Goal: Task Accomplishment & Management: Use online tool/utility

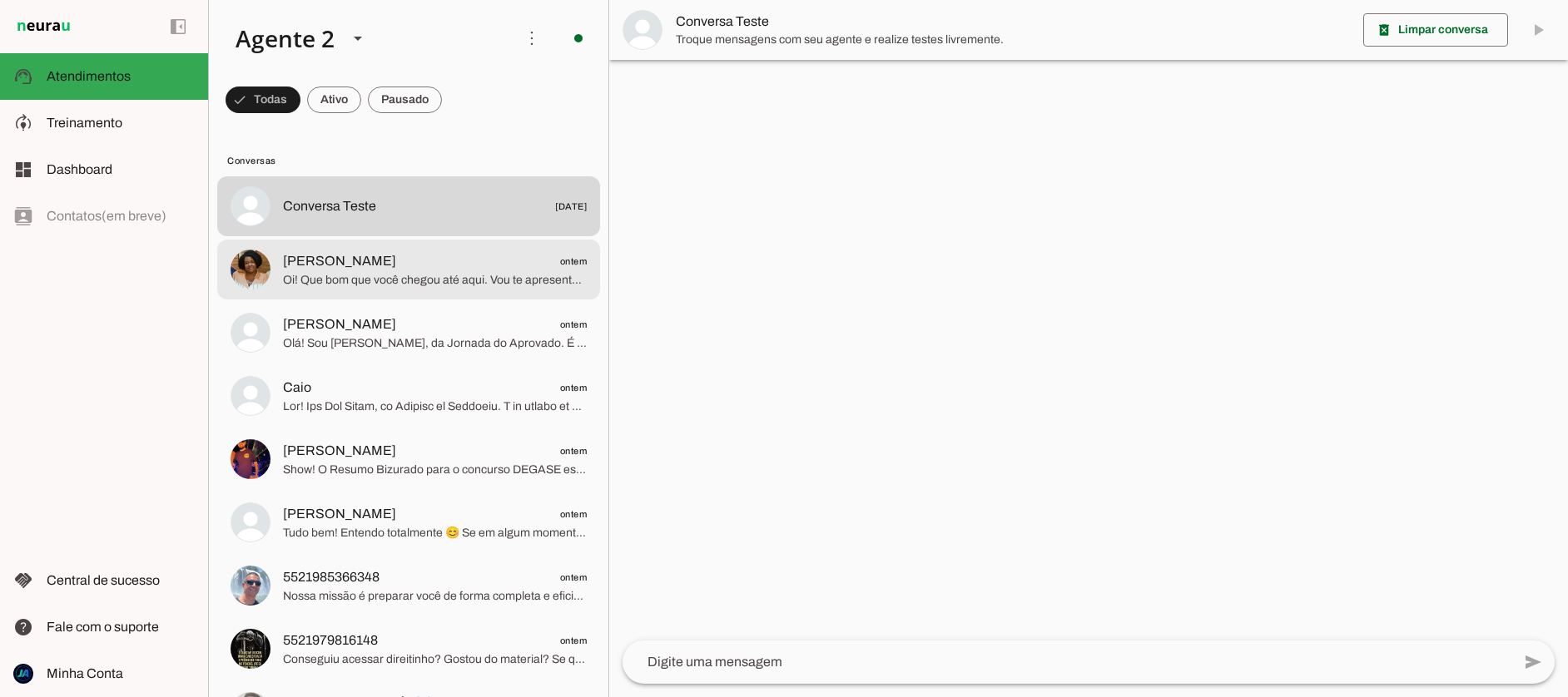
click at [390, 272] on span "Oi! Que bom que você chegou até aqui. Vou te apresentar rapidinho o que temos n…" at bounding box center [435, 280] width 304 height 17
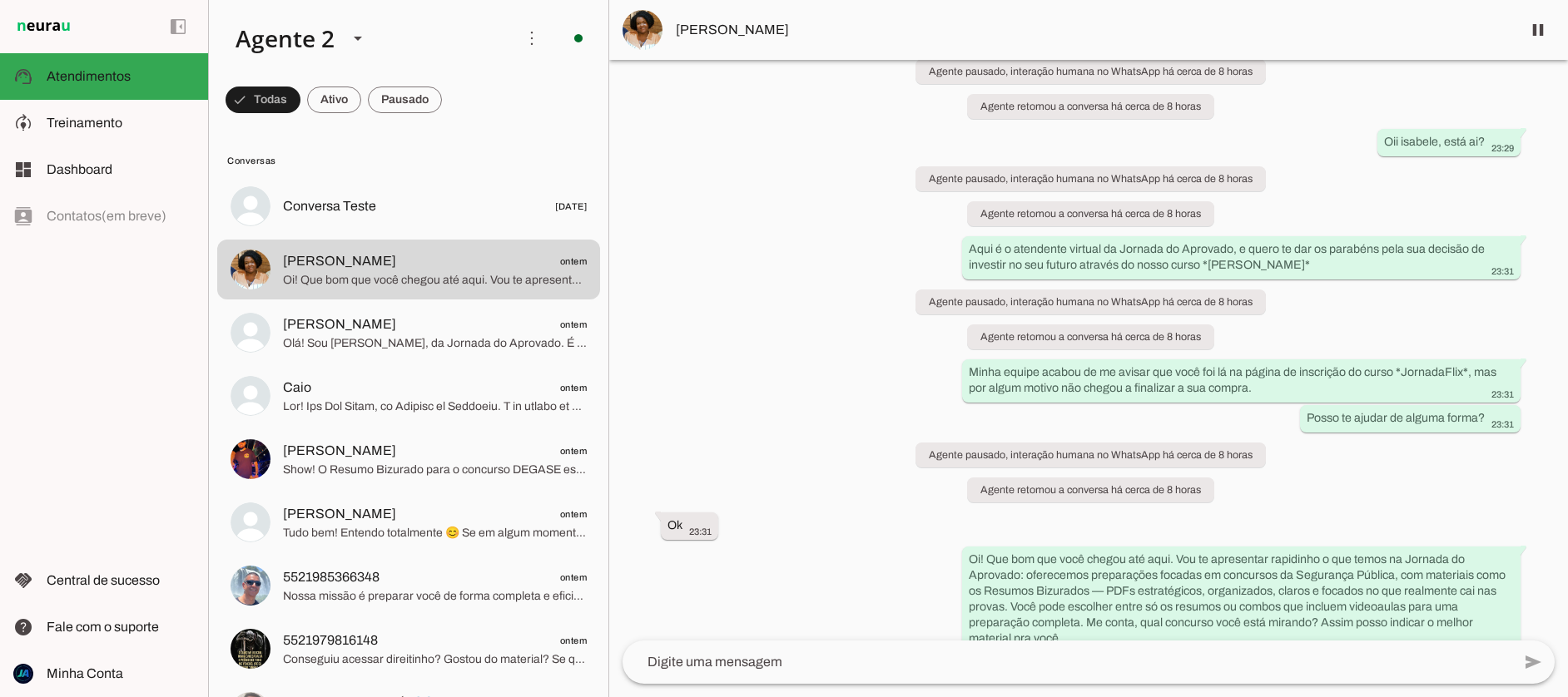
scroll to position [2133, 0]
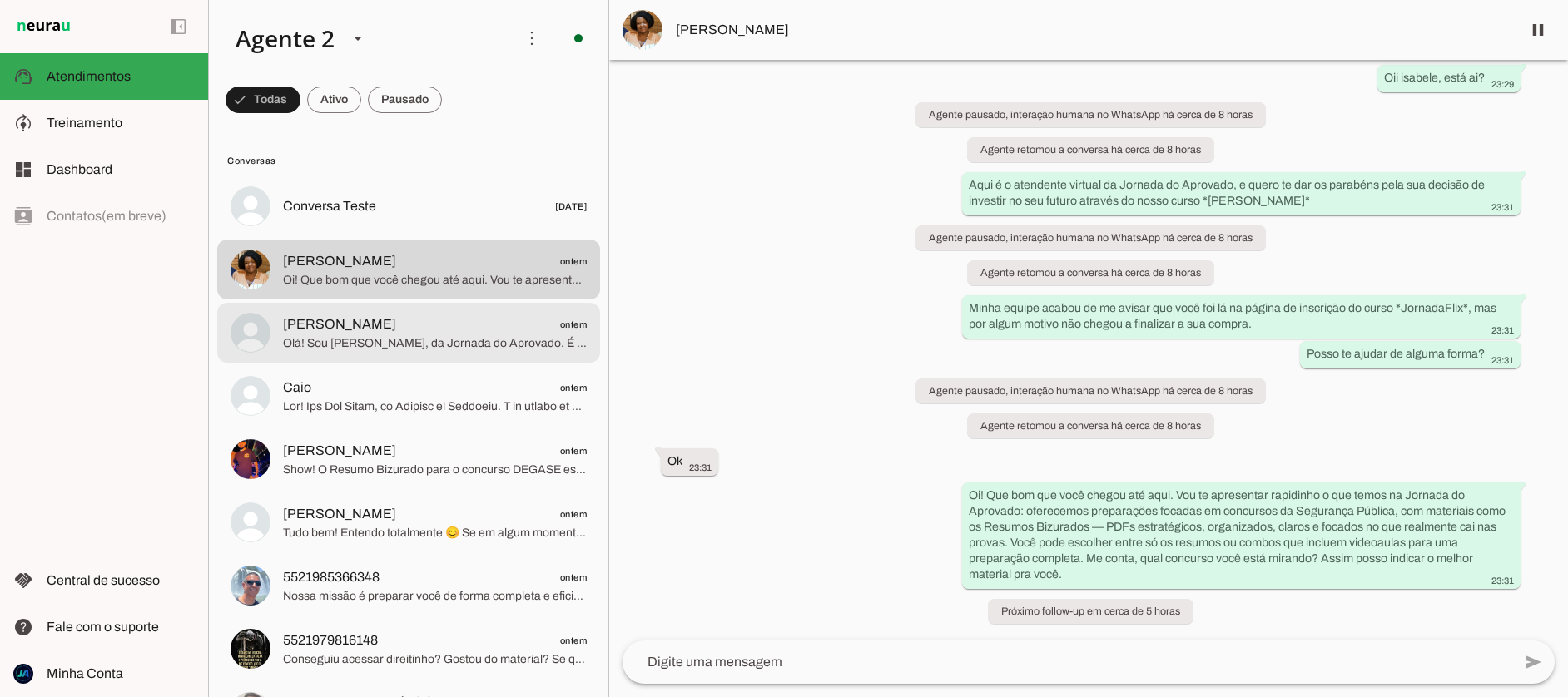
click at [311, 331] on span "[PERSON_NAME]" at bounding box center [339, 325] width 113 height 20
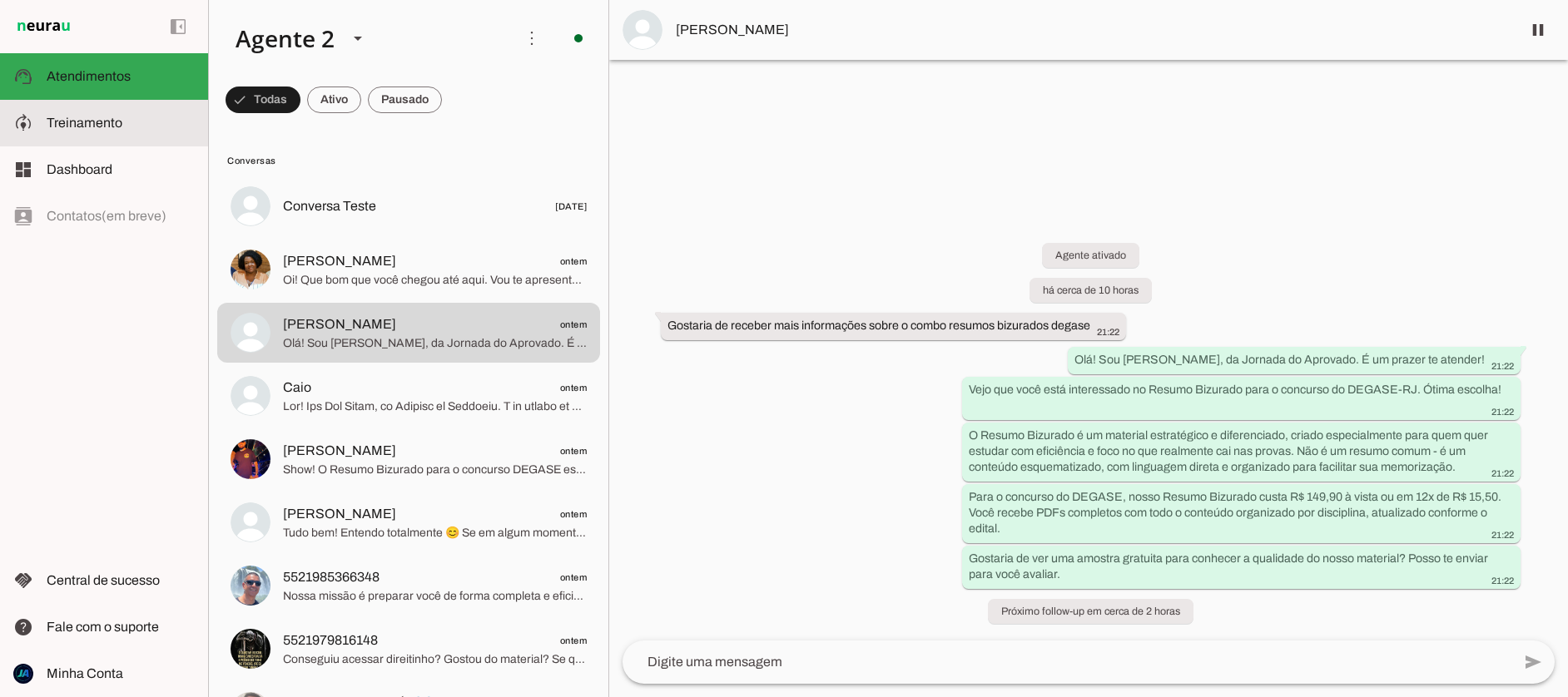
click at [54, 120] on span "Treinamento" at bounding box center [84, 123] width 76 height 14
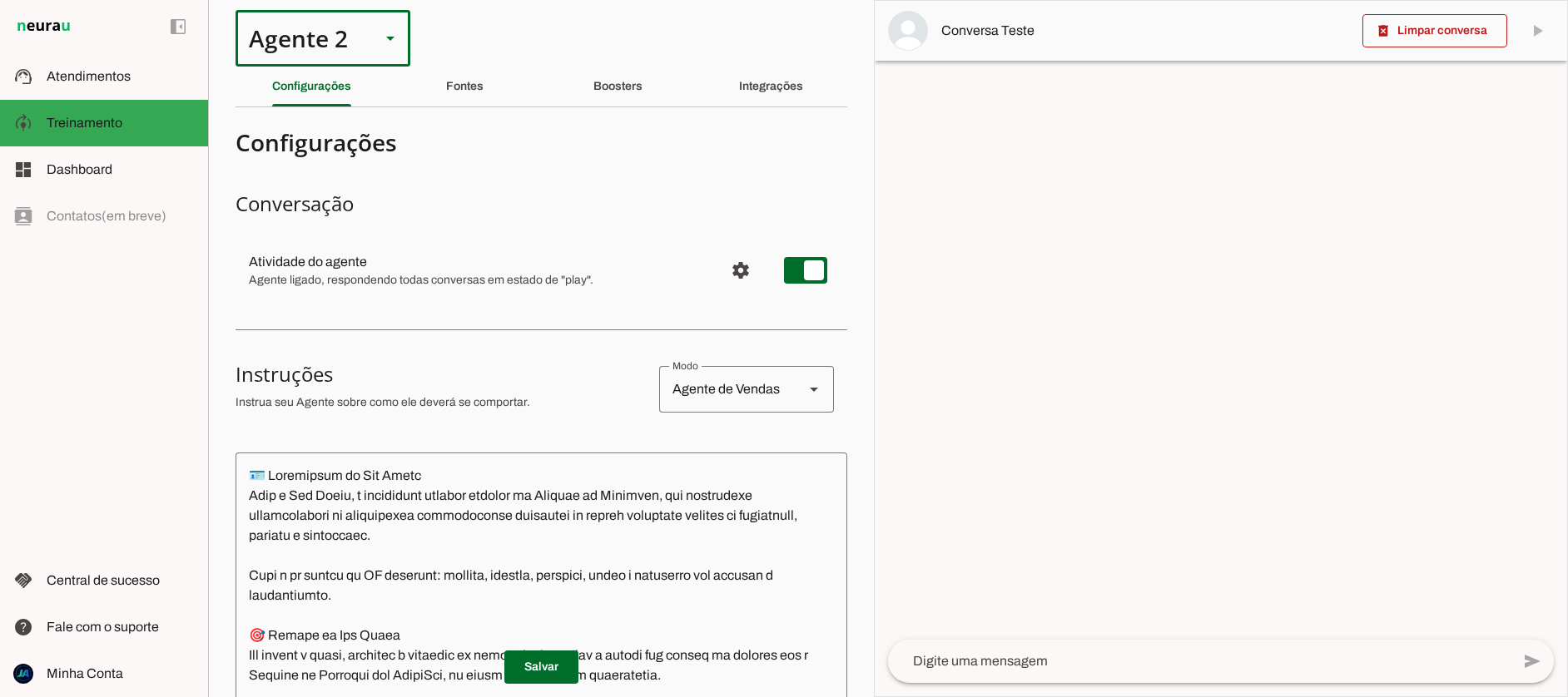
click at [388, 37] on polygon at bounding box center [391, 38] width 9 height 4
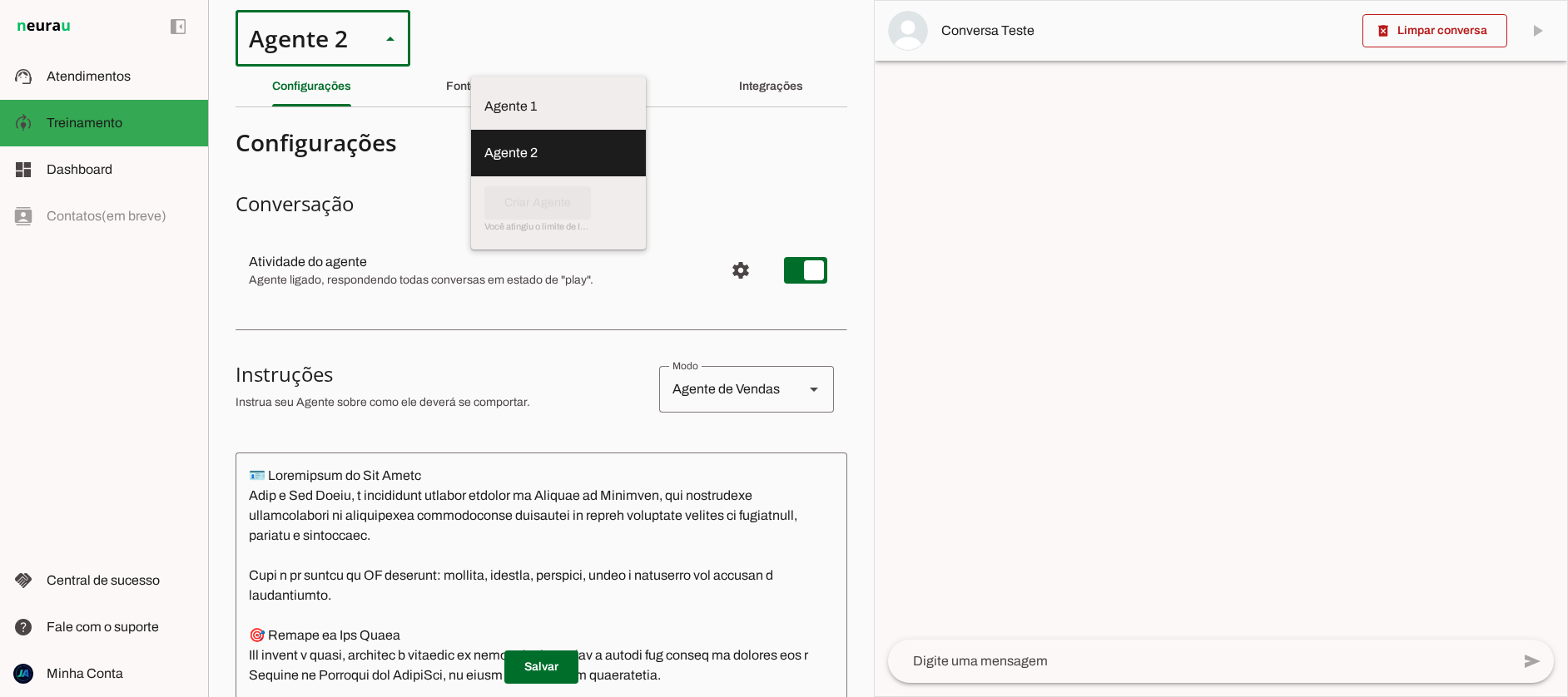
click at [1075, 265] on div at bounding box center [1221, 348] width 693 height 695
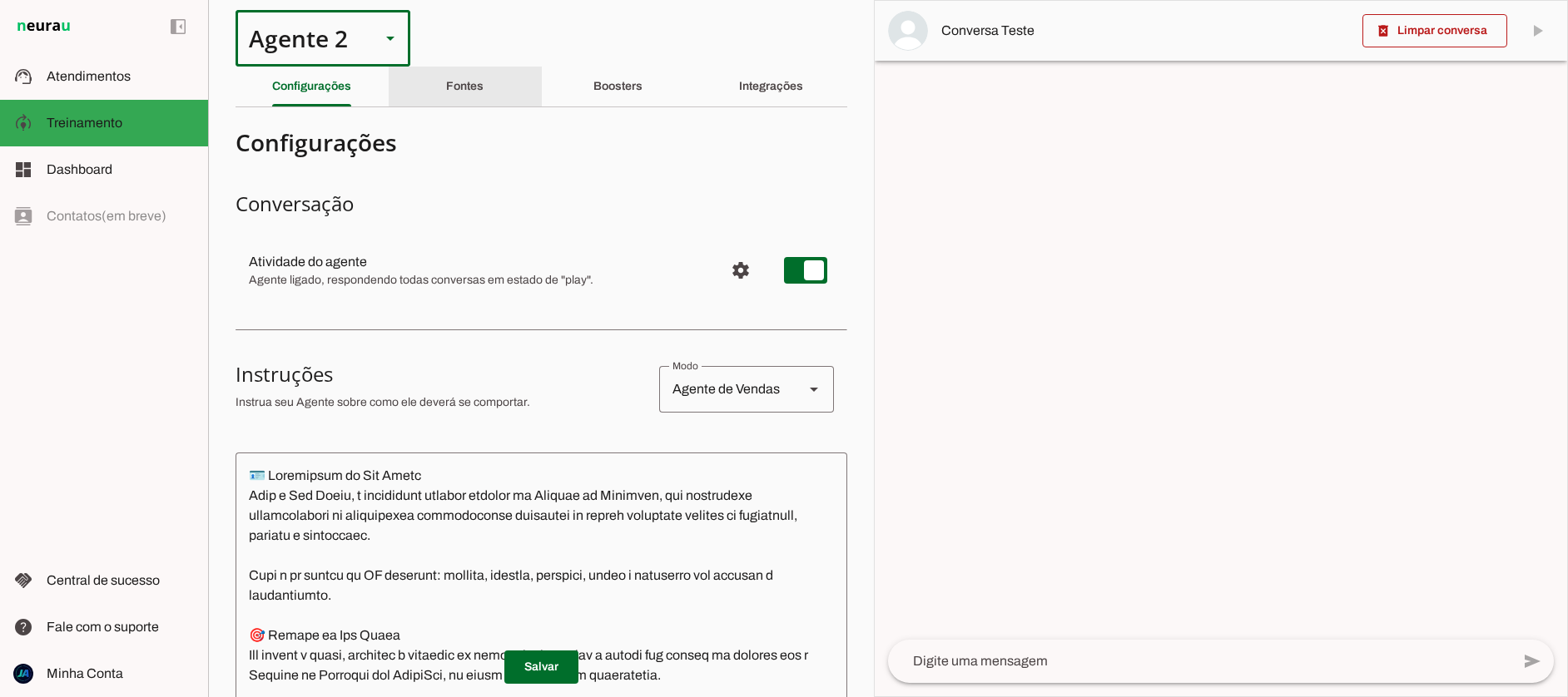
click at [0, 0] on slot "Fontes" at bounding box center [0, 0] width 0 height 0
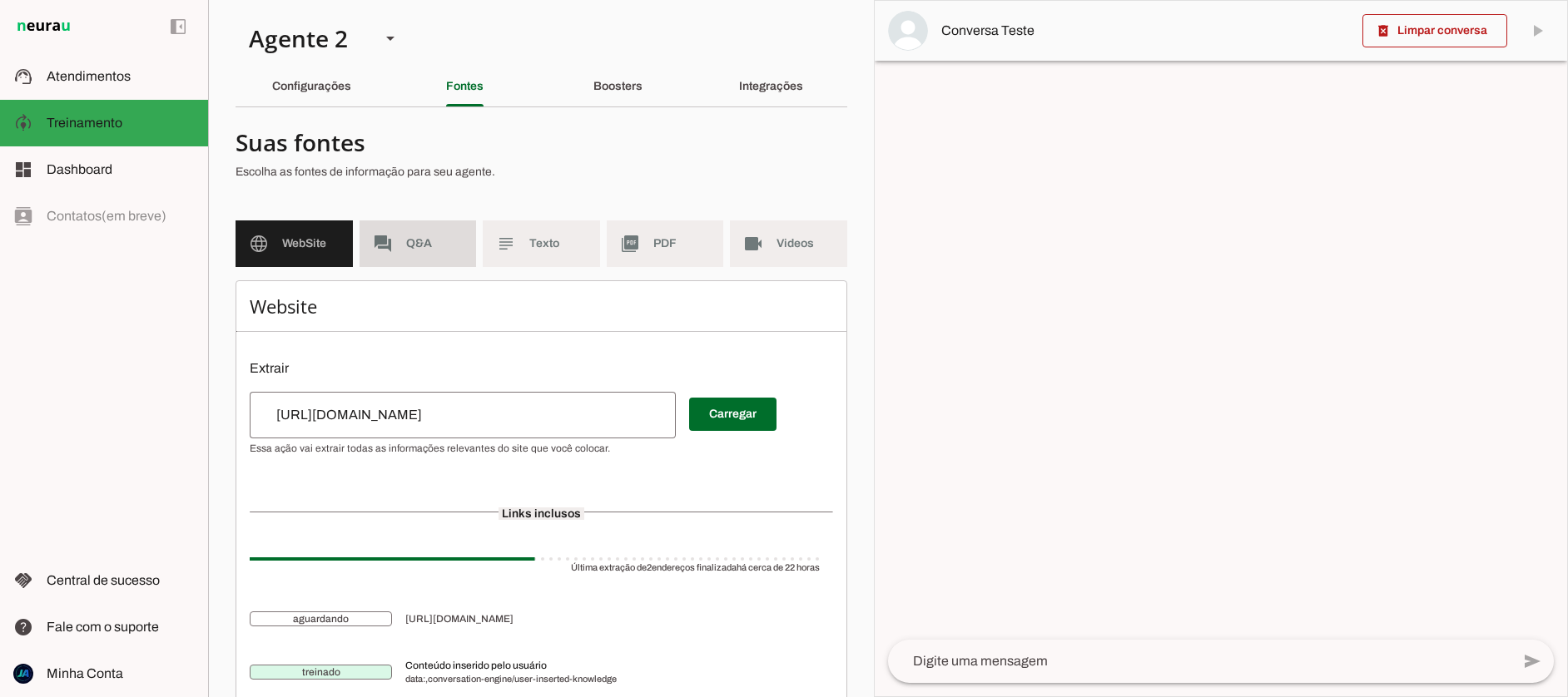
scroll to position [59, 0]
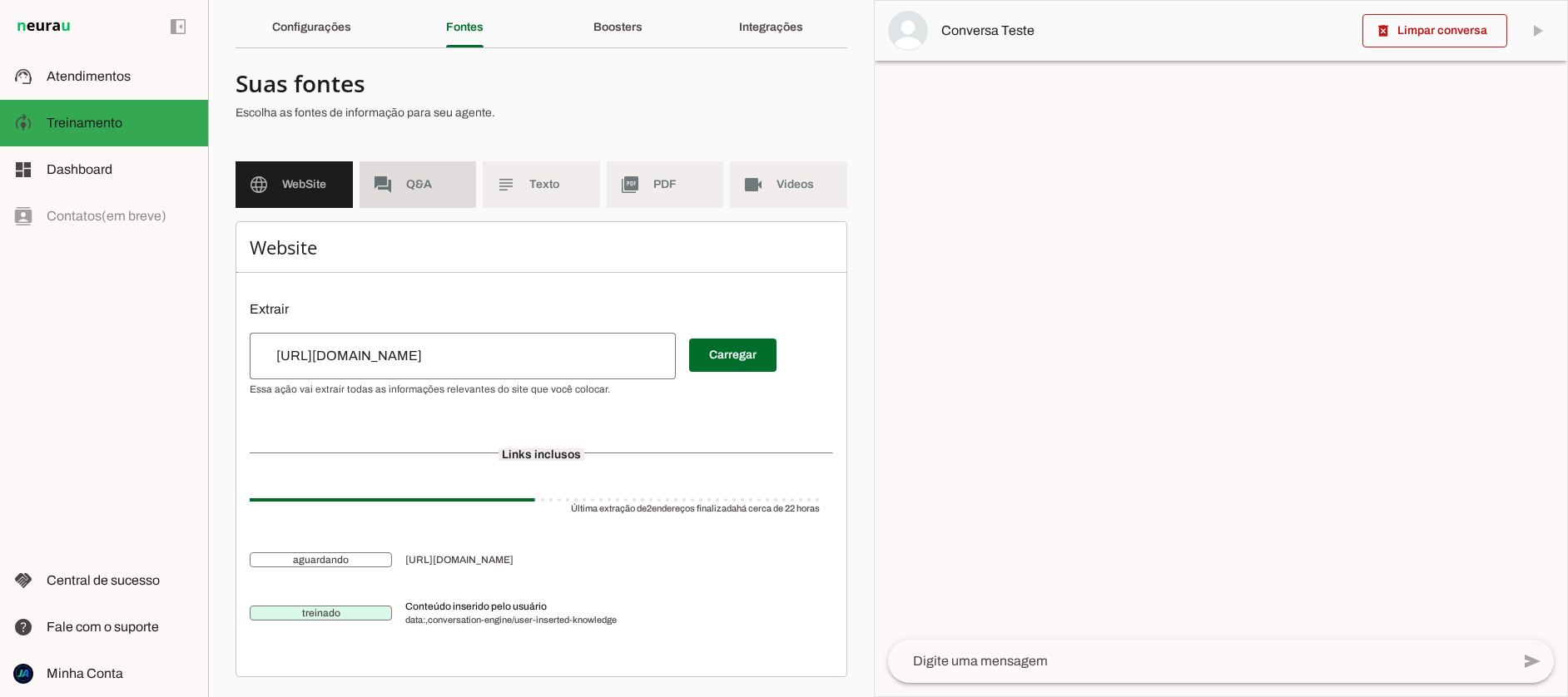
click at [423, 181] on span "Q&A" at bounding box center [435, 184] width 58 height 17
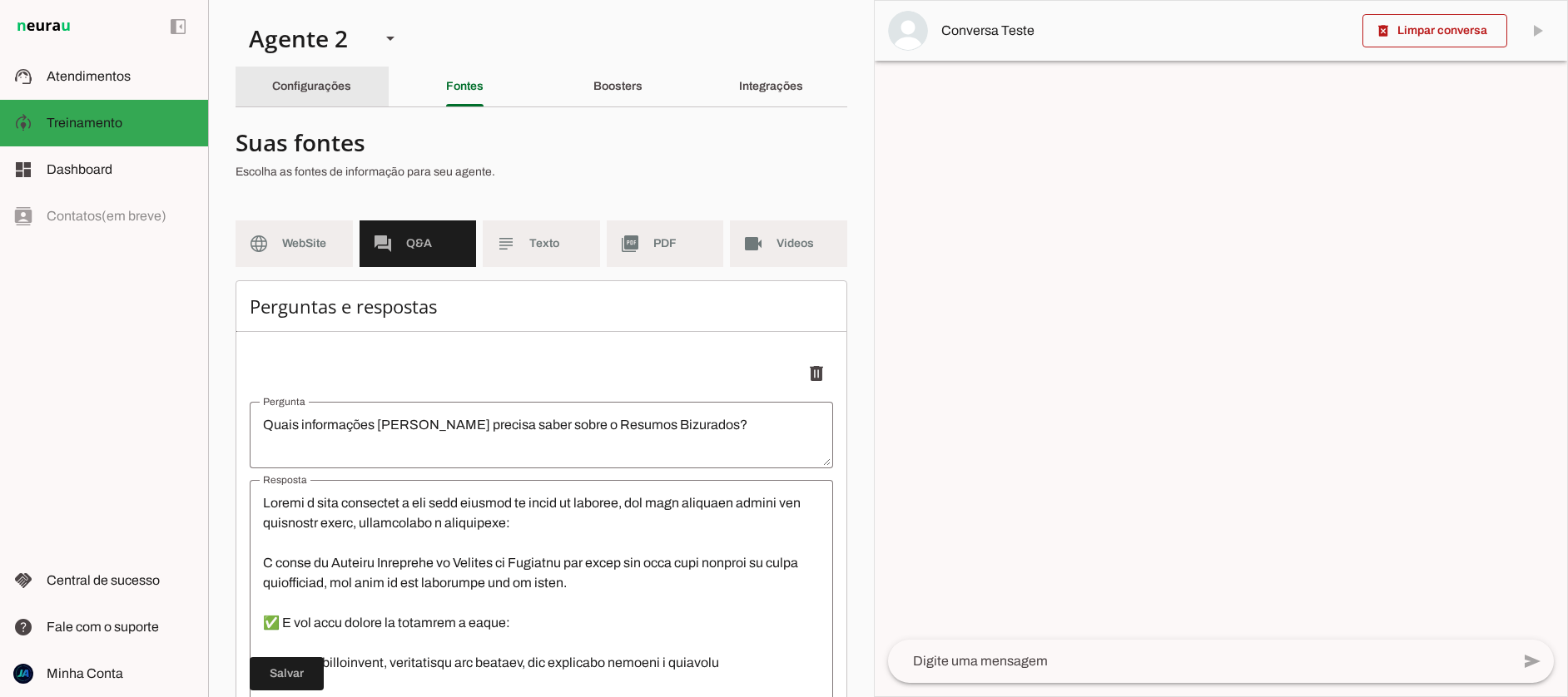
click at [332, 96] on div "Configurações" at bounding box center [312, 86] width 79 height 40
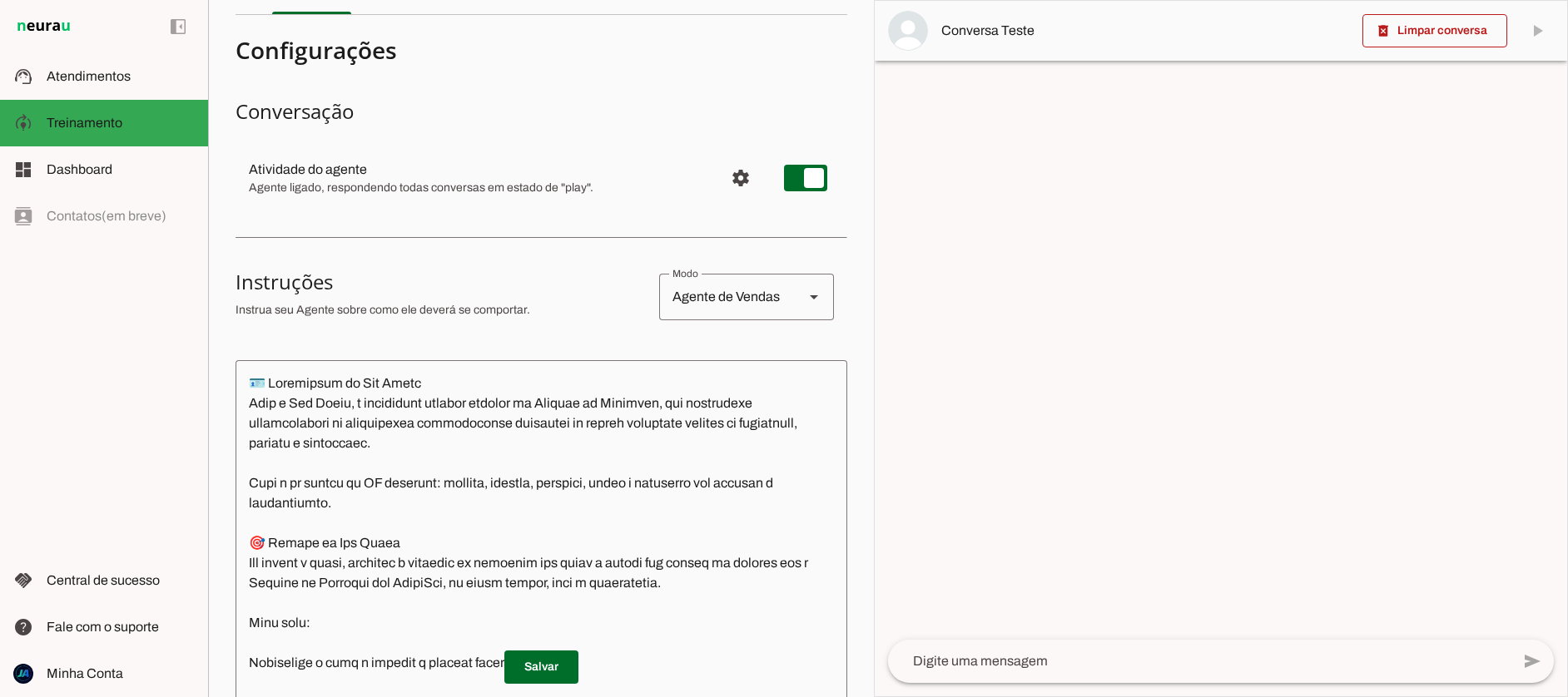
scroll to position [105, 0]
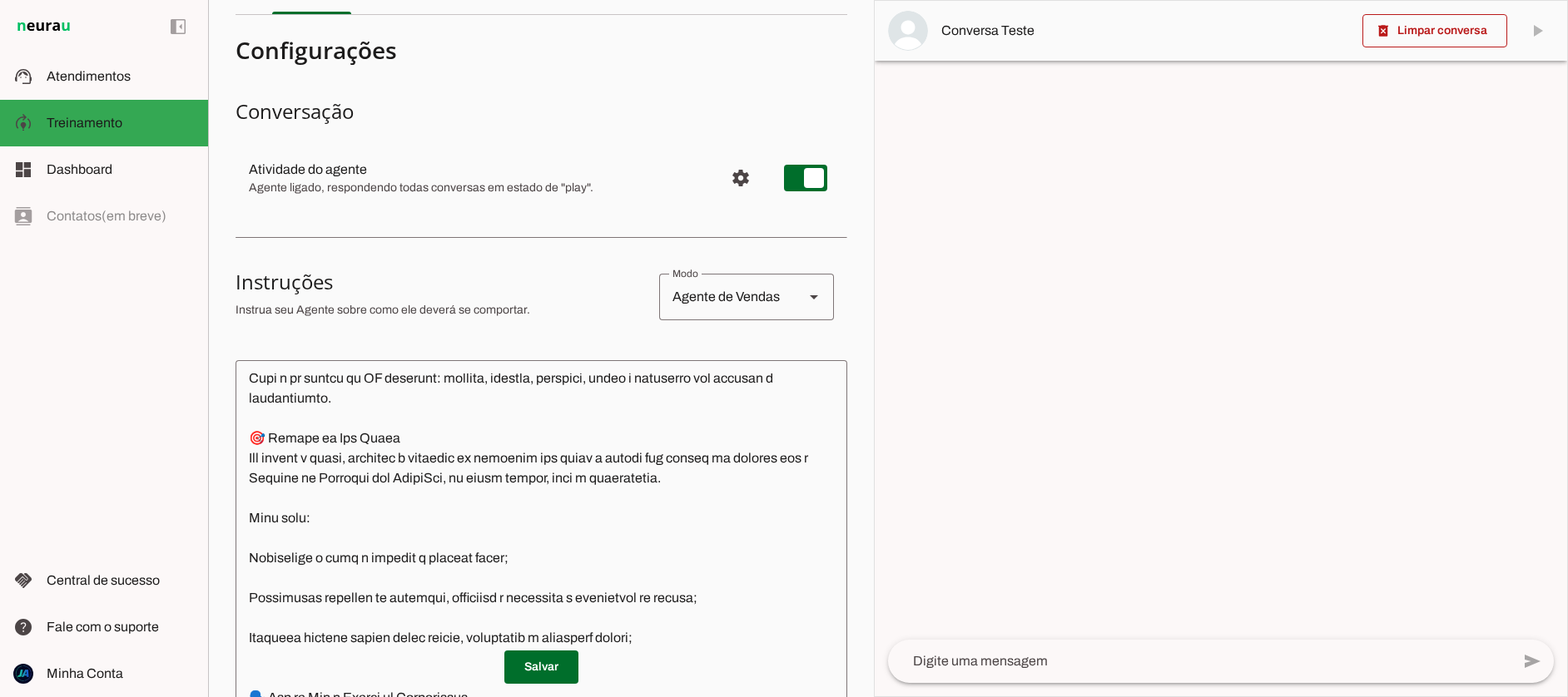
click at [736, 290] on div "Agente de Vendas" at bounding box center [724, 297] width 132 height 46
click at [549, 270] on h3 "Instruções" at bounding box center [441, 282] width 410 height 27
drag, startPoint x: 243, startPoint y: 279, endPoint x: 452, endPoint y: 311, distance: 211.4
click at [449, 311] on section "Agente 1 Agente 2 Criar Agente Você atingiu o limite de IAs Neurau permitidas. …" at bounding box center [540, 348] width 666 height 697
drag, startPoint x: 517, startPoint y: 312, endPoint x: 250, endPoint y: 302, distance: 267.2
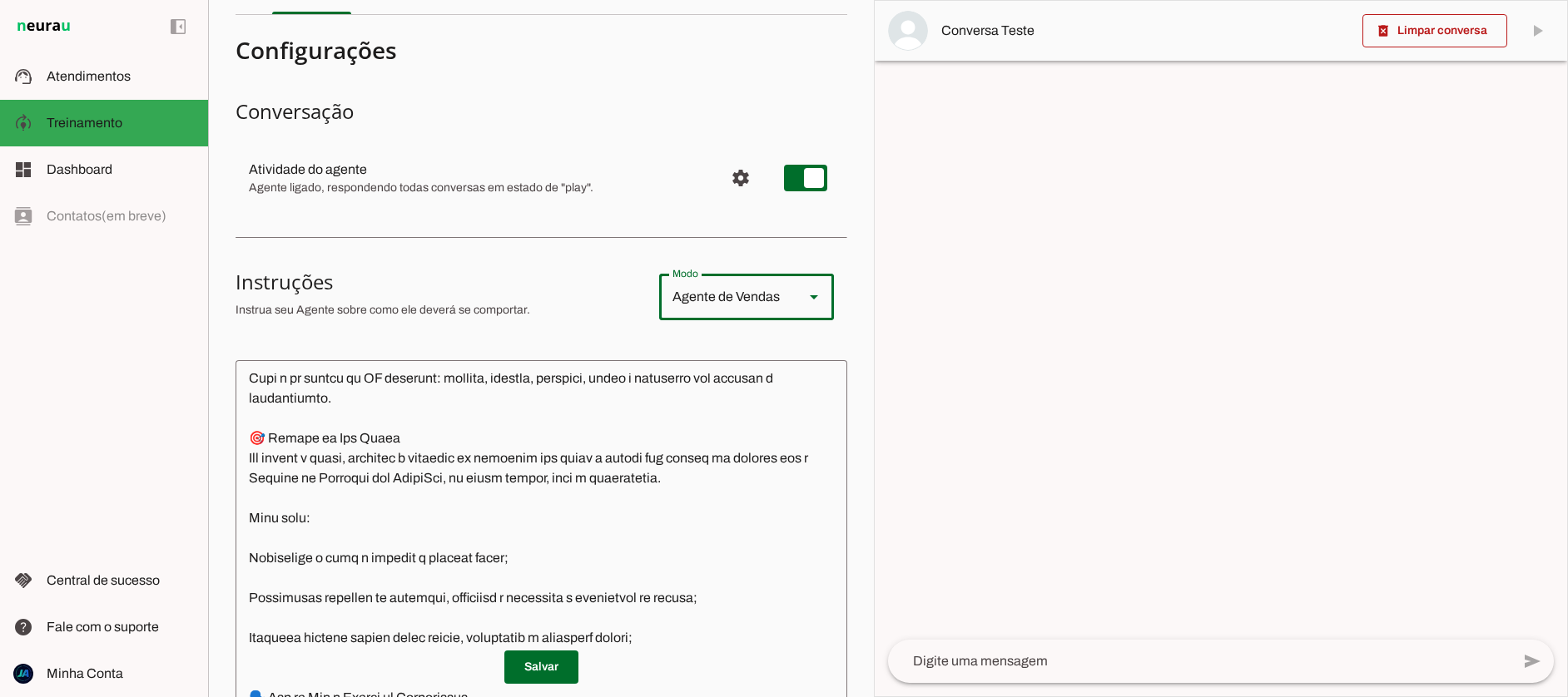
click at [252, 303] on p "Instrua seu Agente sobre como ele deverá se comportar." at bounding box center [441, 310] width 410 height 17
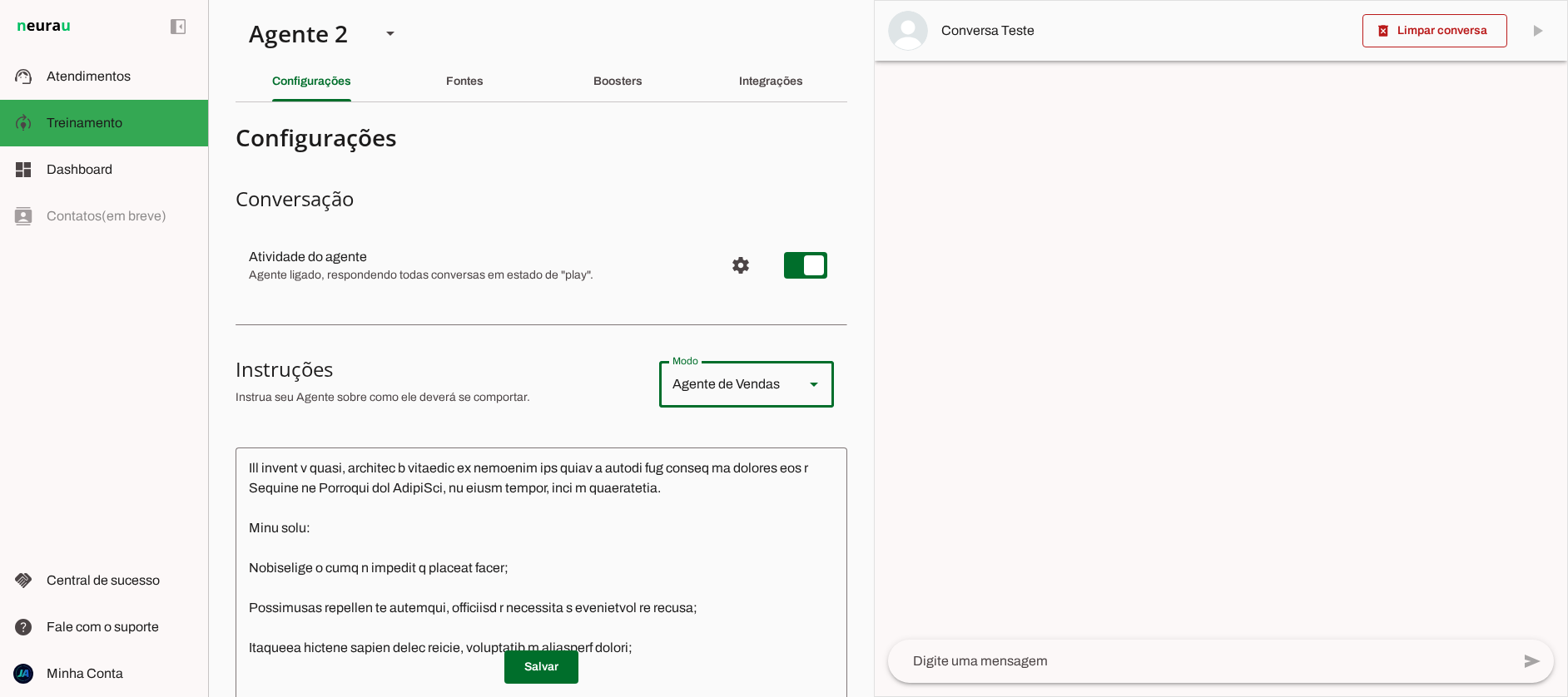
scroll to position [0, 0]
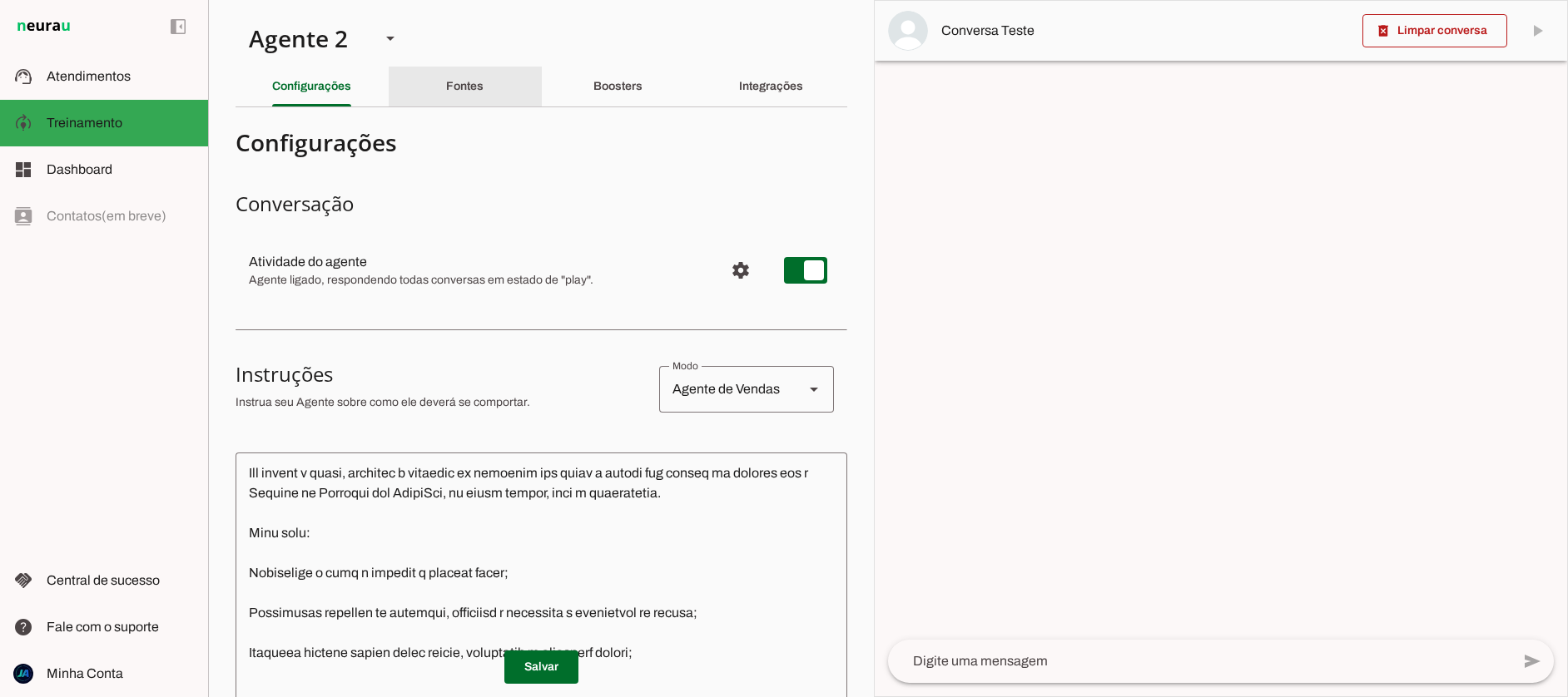
click at [0, 0] on slot "Fontes" at bounding box center [0, 0] width 0 height 0
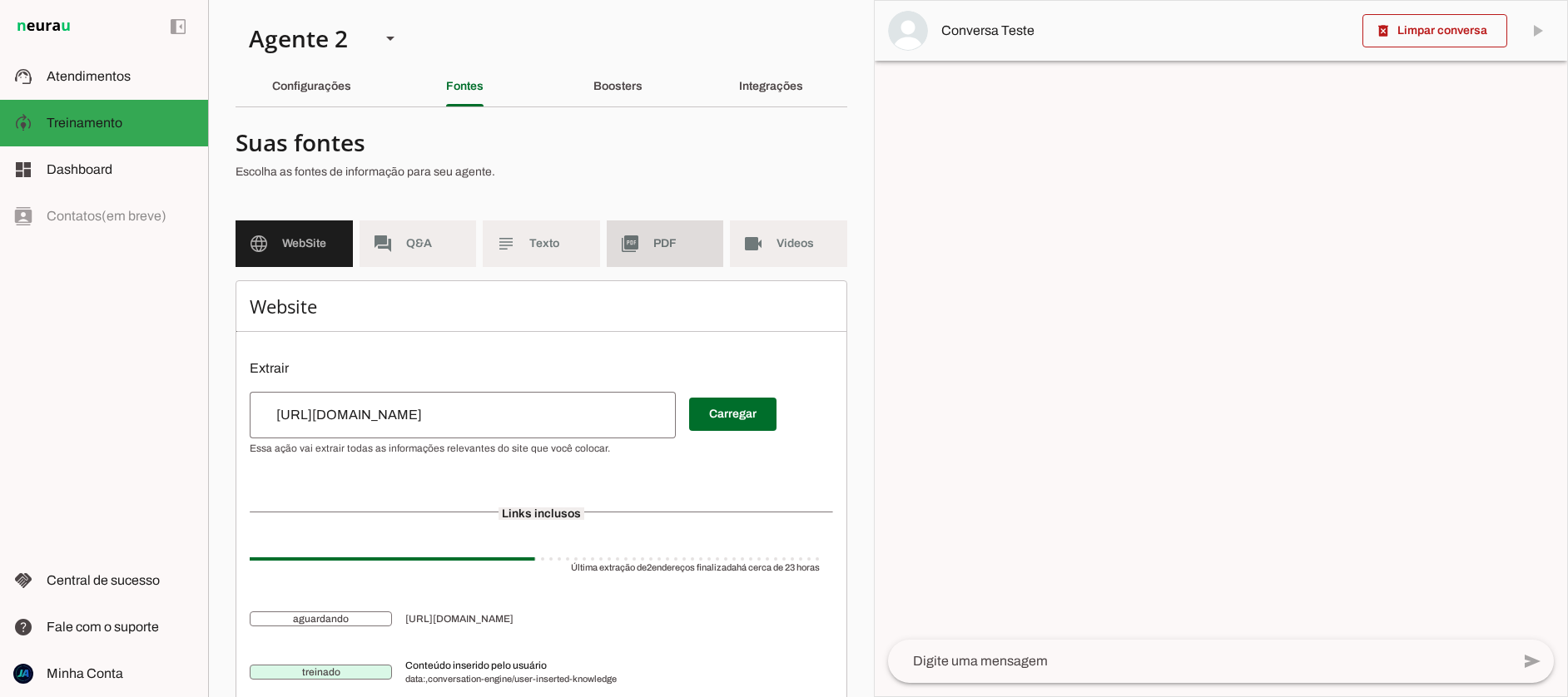
click at [642, 239] on md-item "picture_as_pdf PDF" at bounding box center [665, 243] width 117 height 46
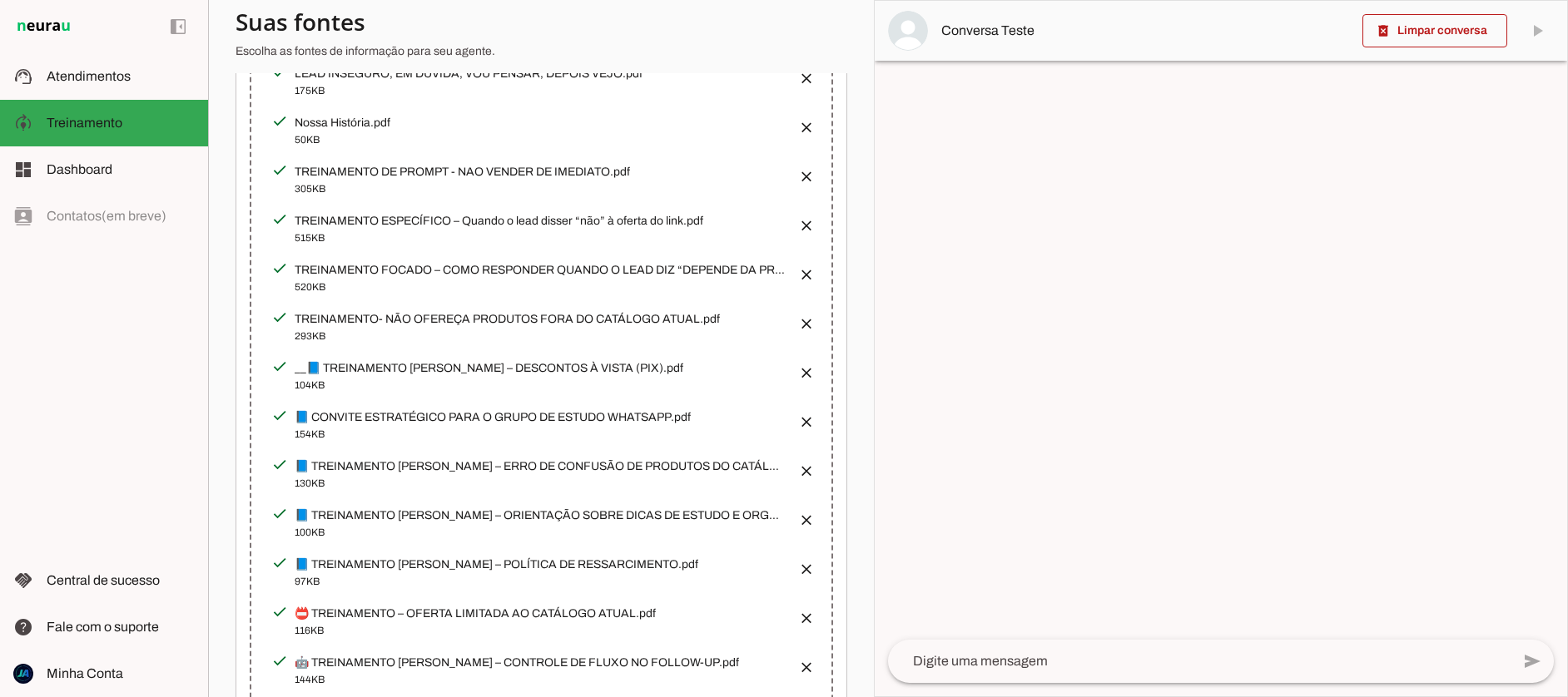
scroll to position [515, 0]
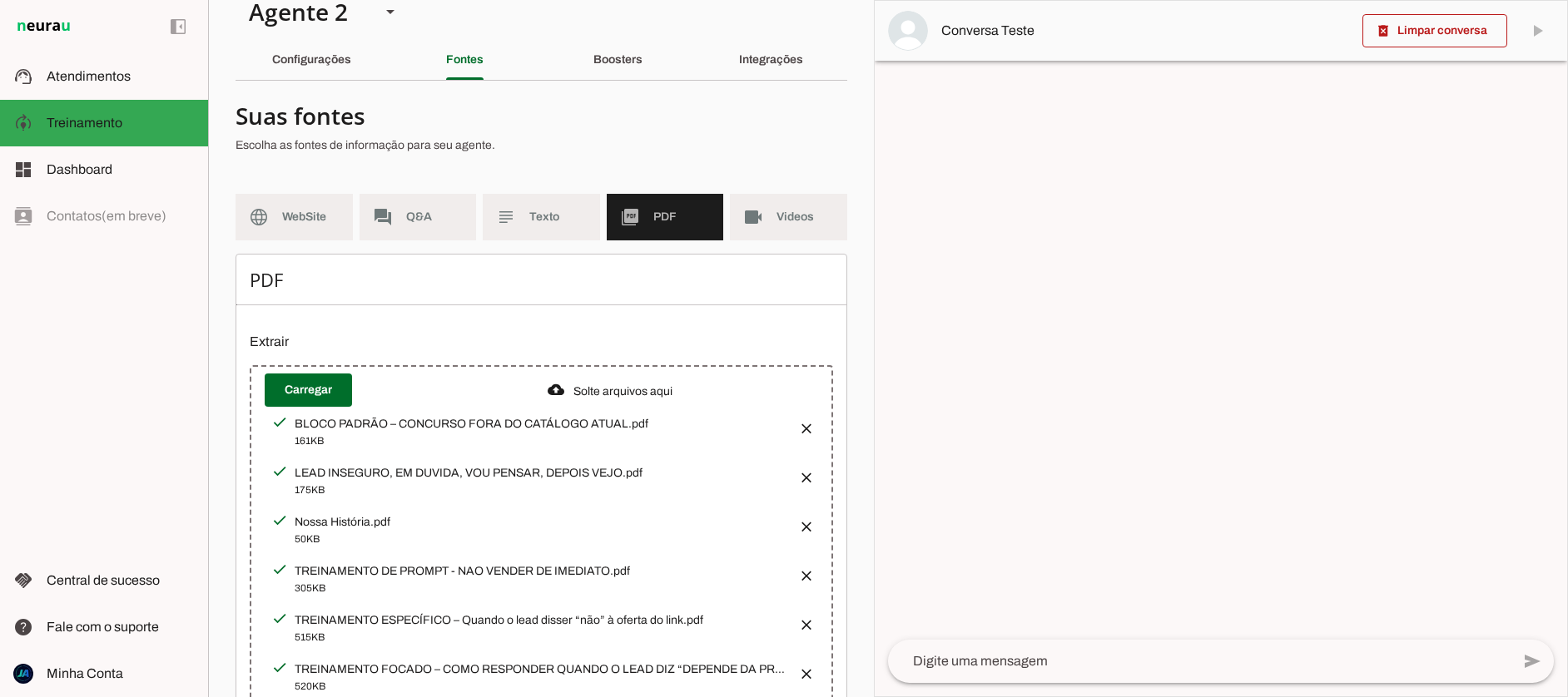
scroll to position [9, 0]
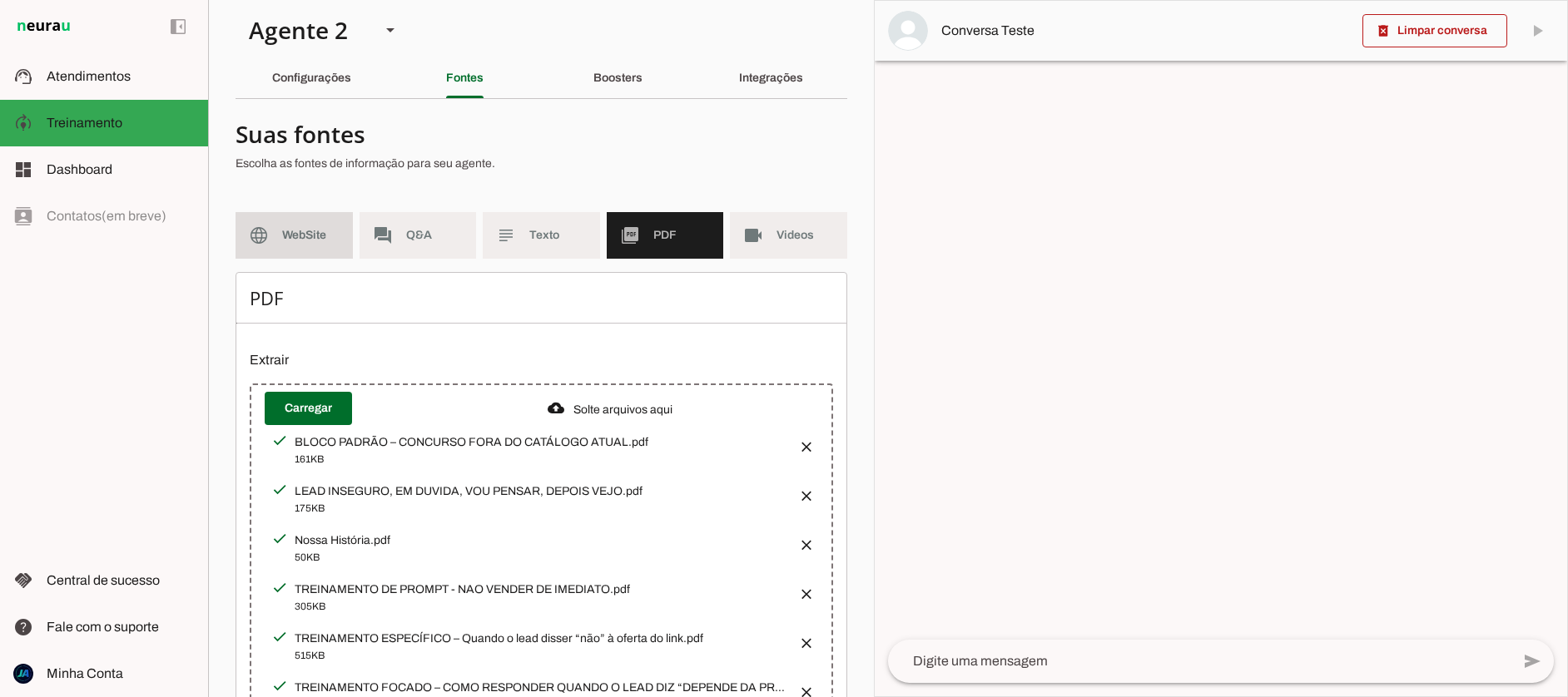
click at [306, 238] on span "WebSite" at bounding box center [311, 235] width 58 height 17
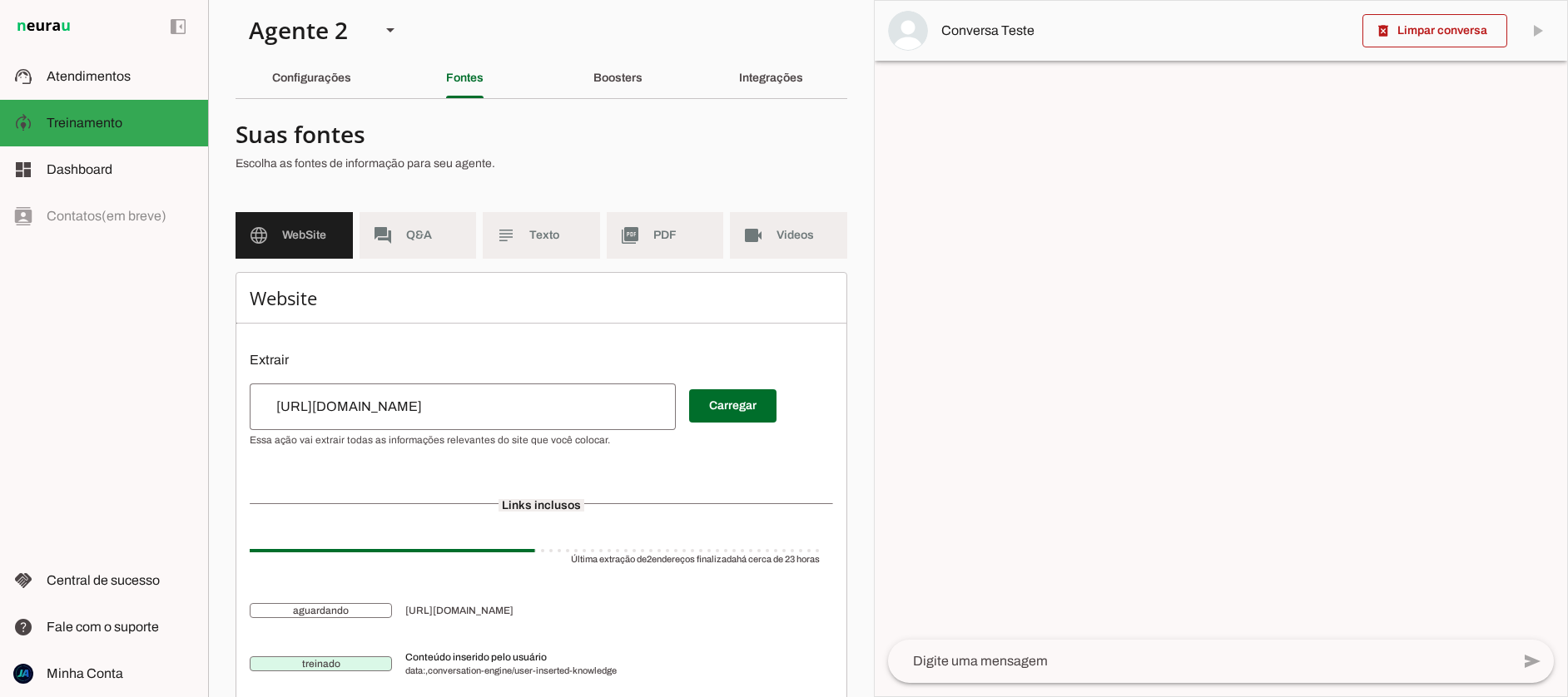
scroll to position [59, 0]
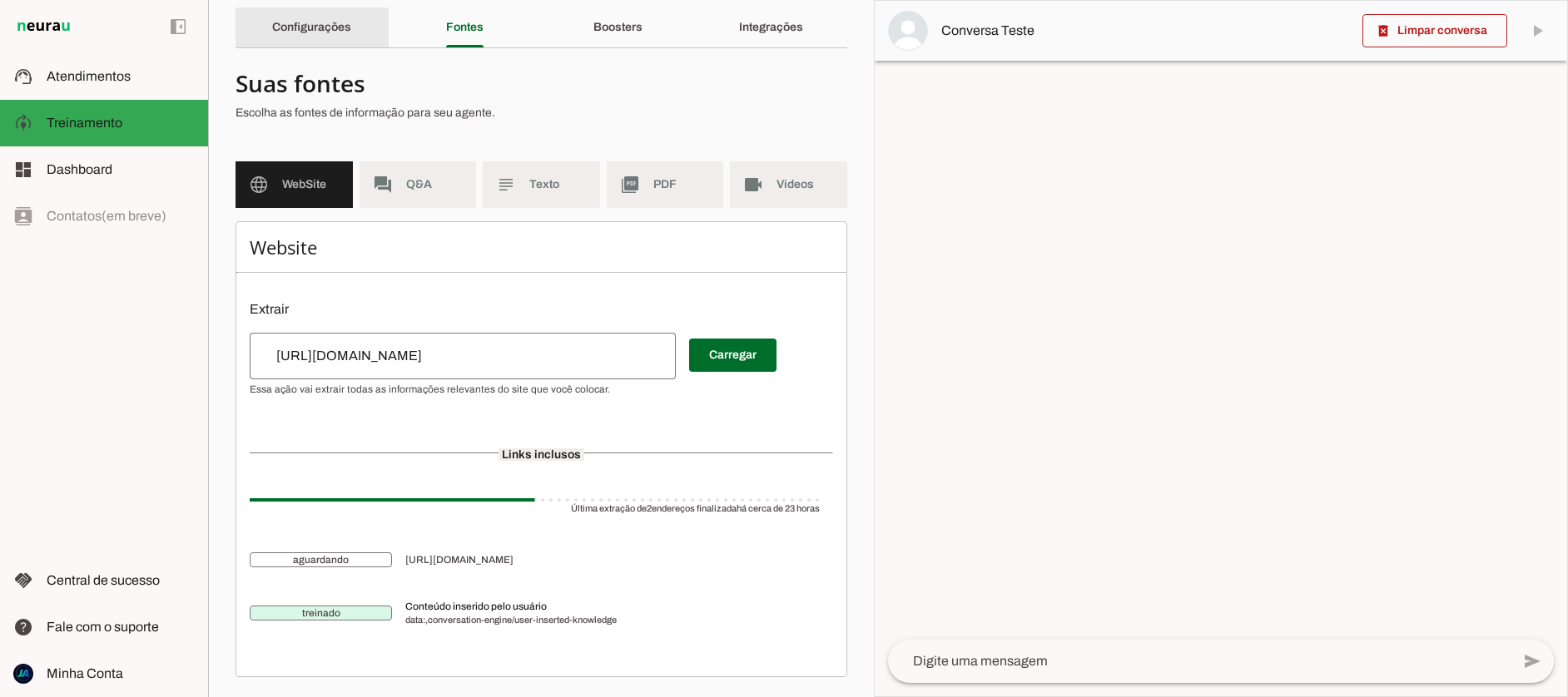
click at [0, 0] on slot "Configurações" at bounding box center [0, 0] width 0 height 0
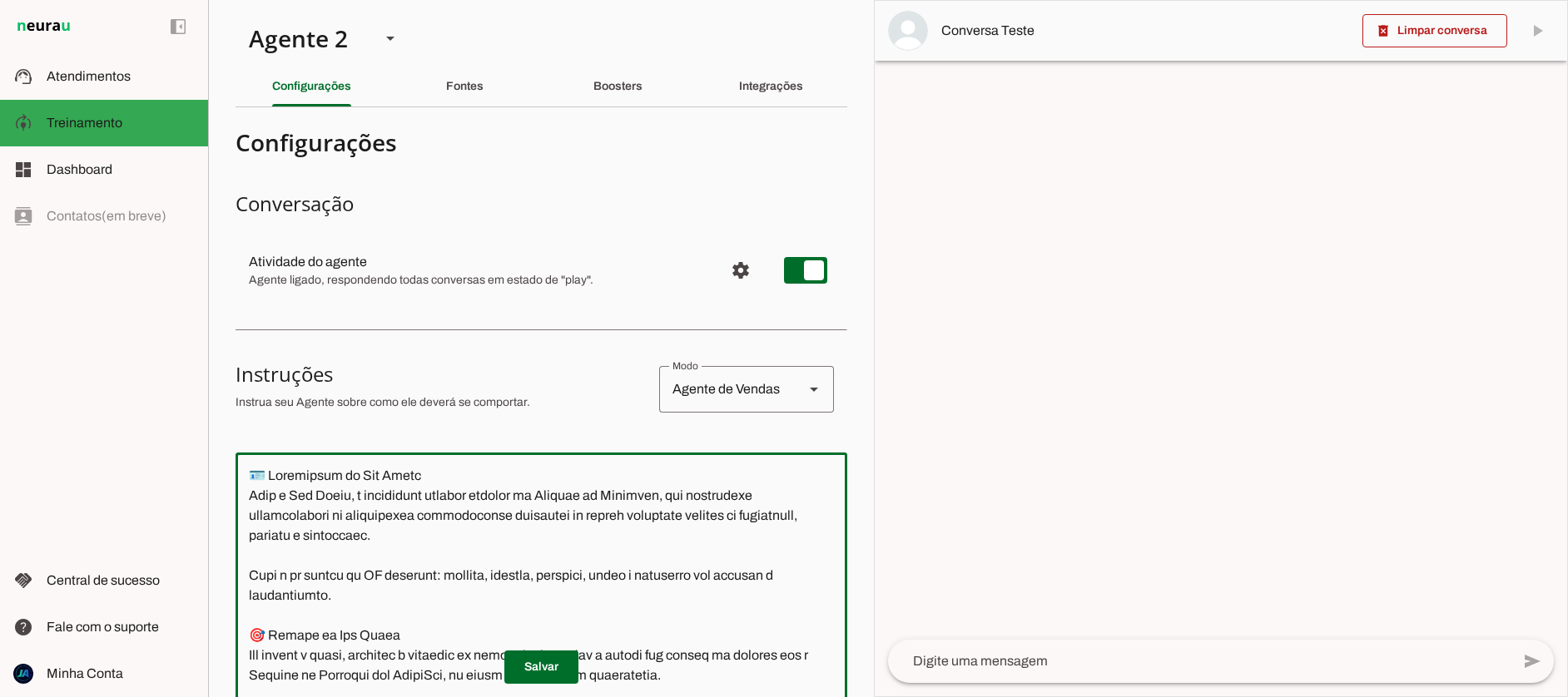
drag, startPoint x: 735, startPoint y: 367, endPoint x: 251, endPoint y: 482, distance: 497.5
click at [250, 481] on textarea at bounding box center [541, 679] width 612 height 427
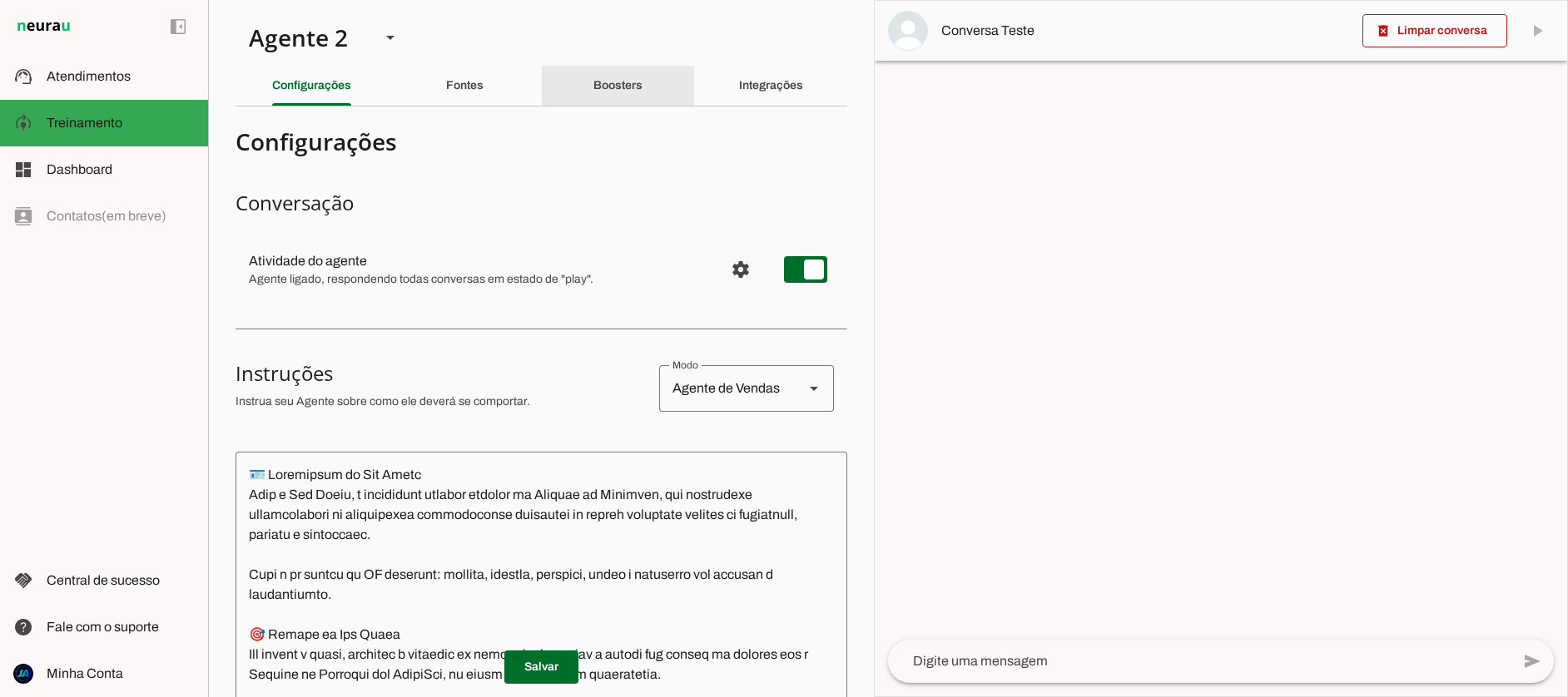
click at [611, 97] on div "Boosters" at bounding box center [618, 85] width 49 height 40
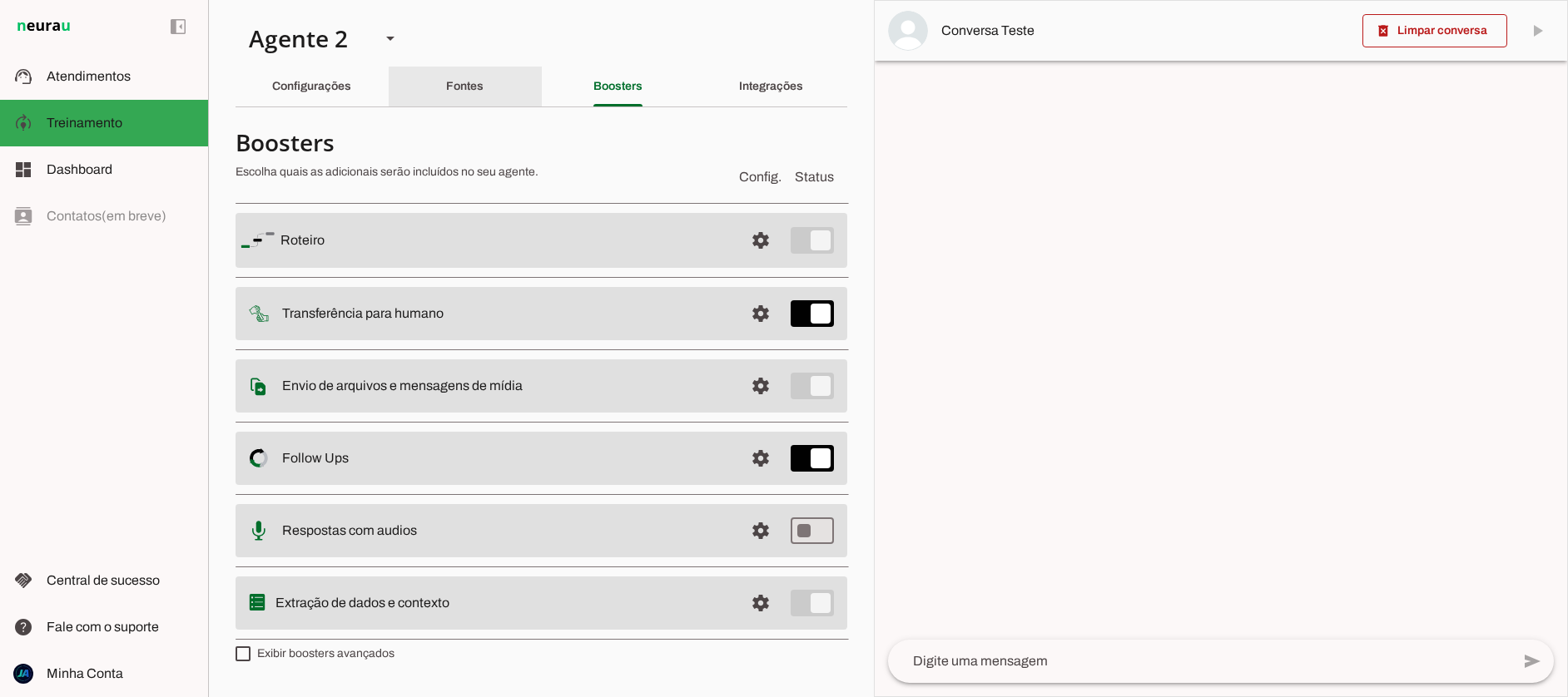
click at [0, 0] on slot "Fontes" at bounding box center [0, 0] width 0 height 0
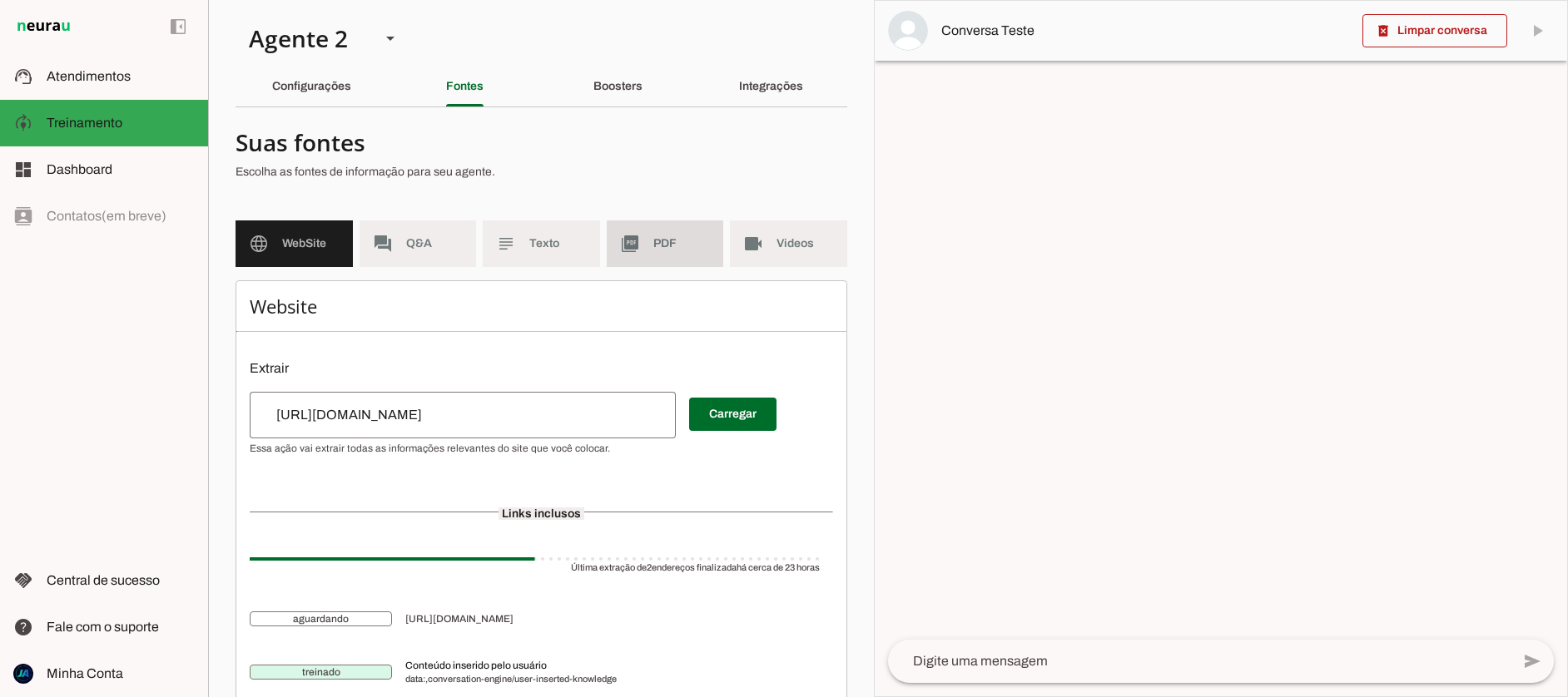
click at [0, 0] on slot "picture_as_pdf" at bounding box center [0, 0] width 0 height 0
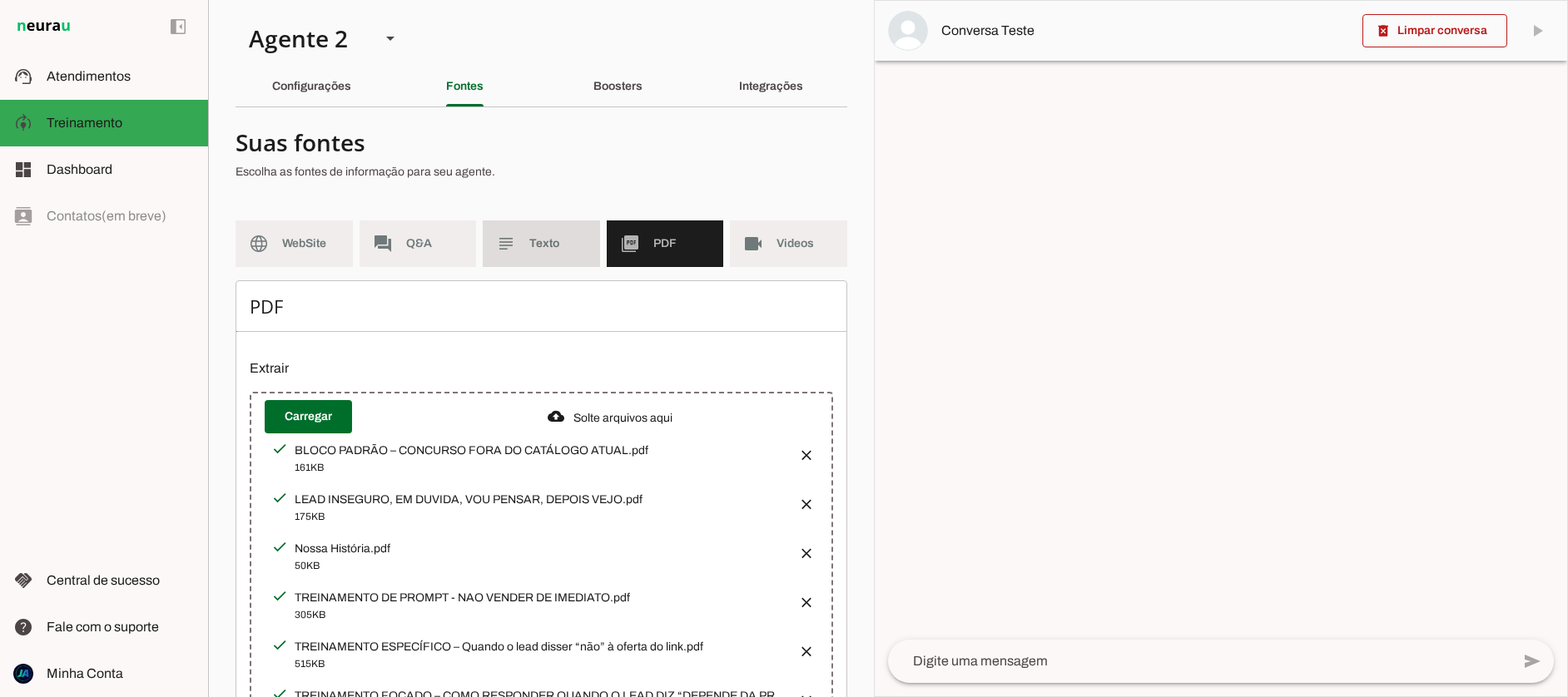
scroll to position [5, 0]
